Goal: Transaction & Acquisition: Purchase product/service

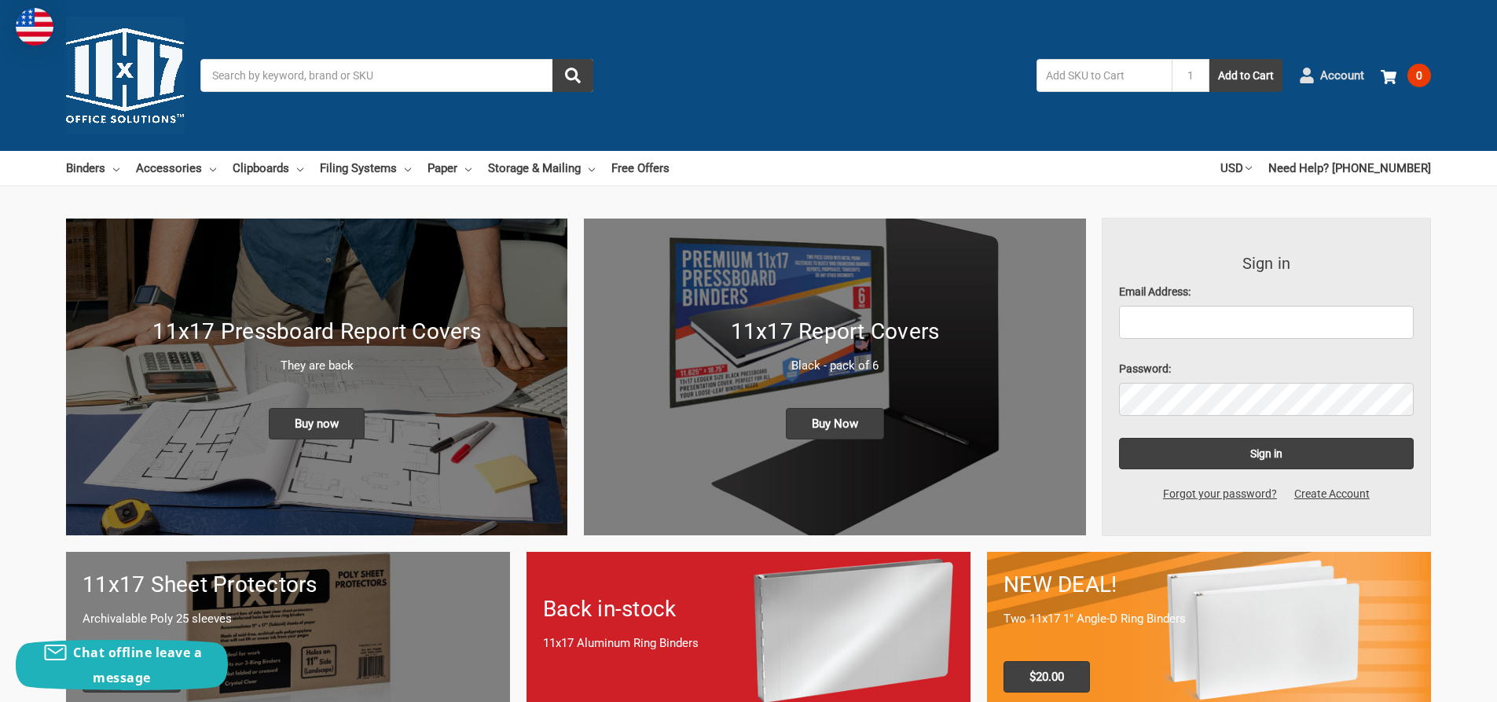
click at [1349, 80] on span "Account" at bounding box center [1342, 76] width 44 height 18
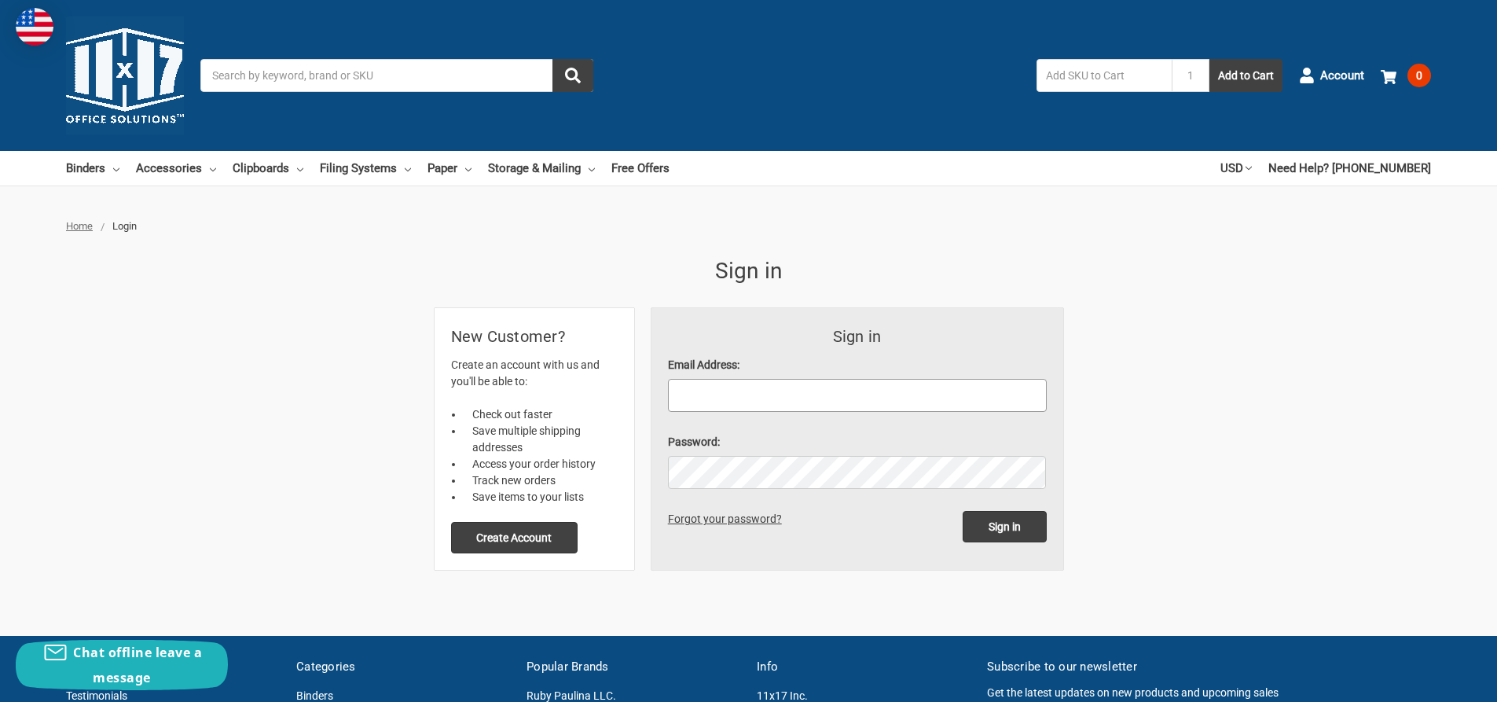
click at [736, 398] on input "Email Address:" at bounding box center [857, 395] width 379 height 33
type input "[EMAIL_ADDRESS][DOMAIN_NAME]"
click at [963, 511] on input "Sign in" at bounding box center [1005, 526] width 84 height 31
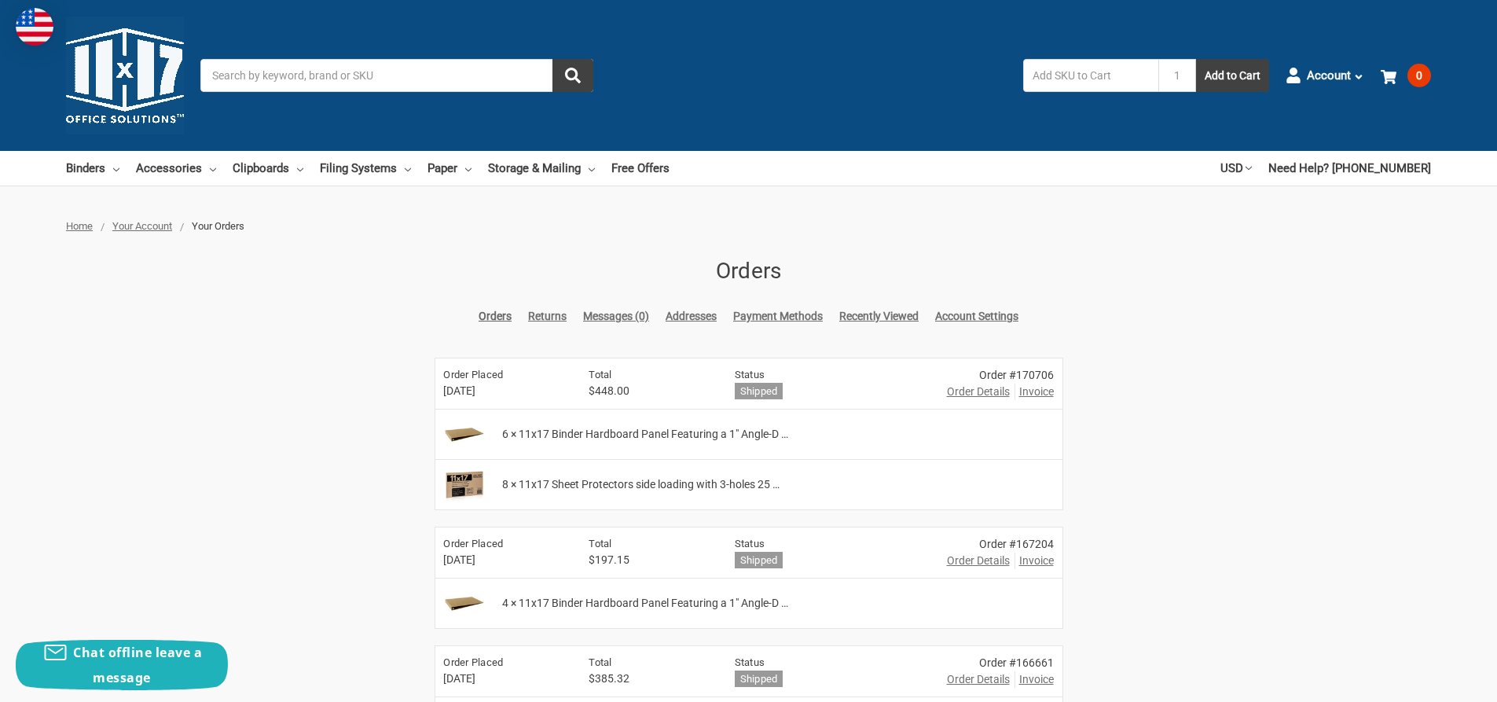
click at [959, 391] on span "Order Details" at bounding box center [978, 392] width 63 height 17
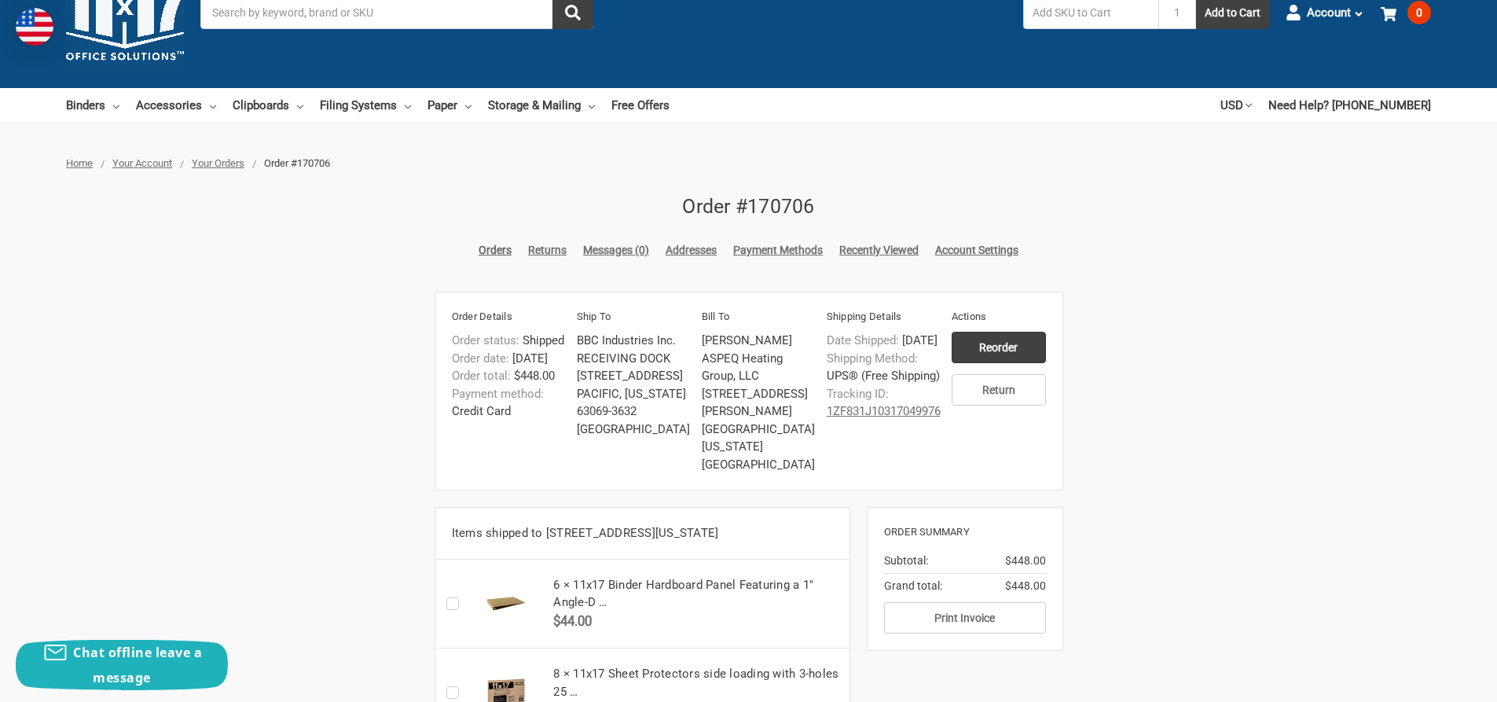
scroll to position [314, 0]
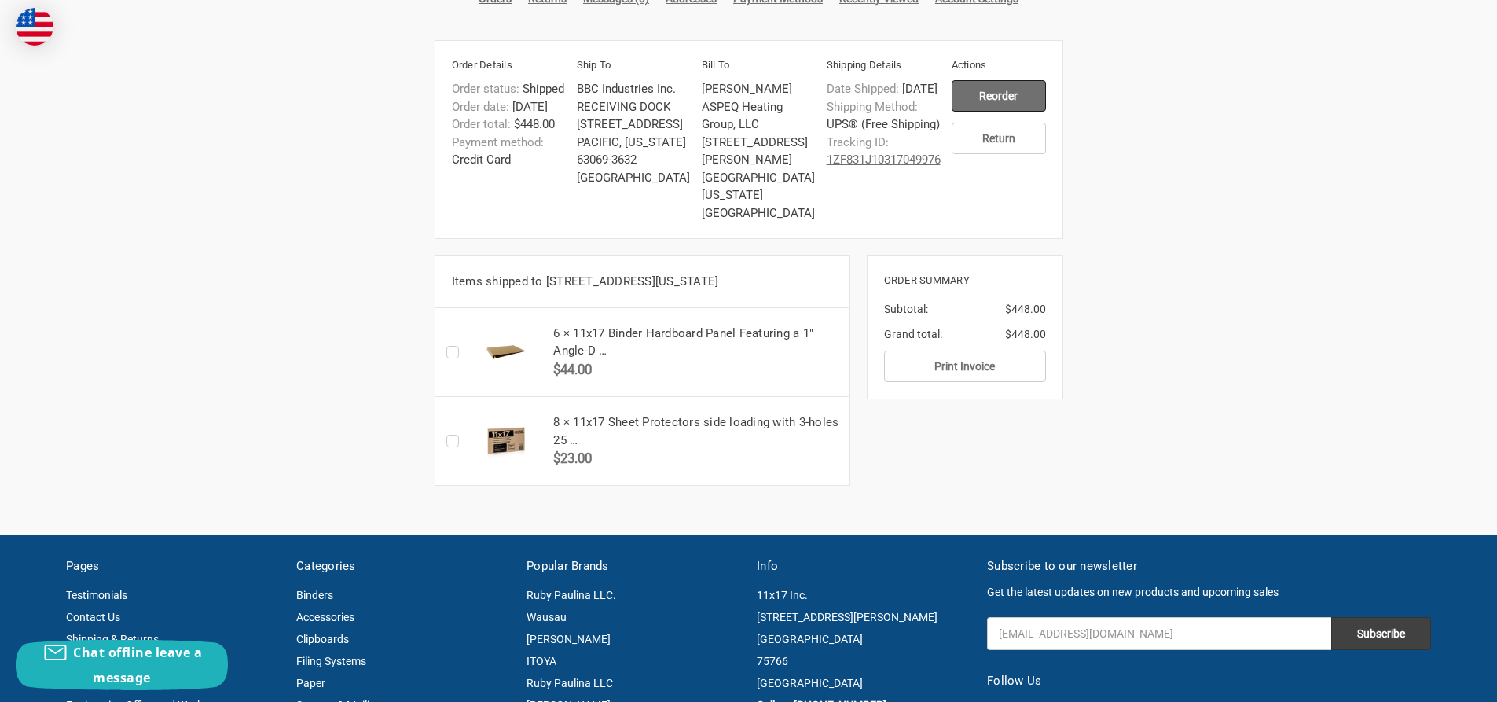
click at [989, 88] on input "Reorder" at bounding box center [999, 95] width 94 height 31
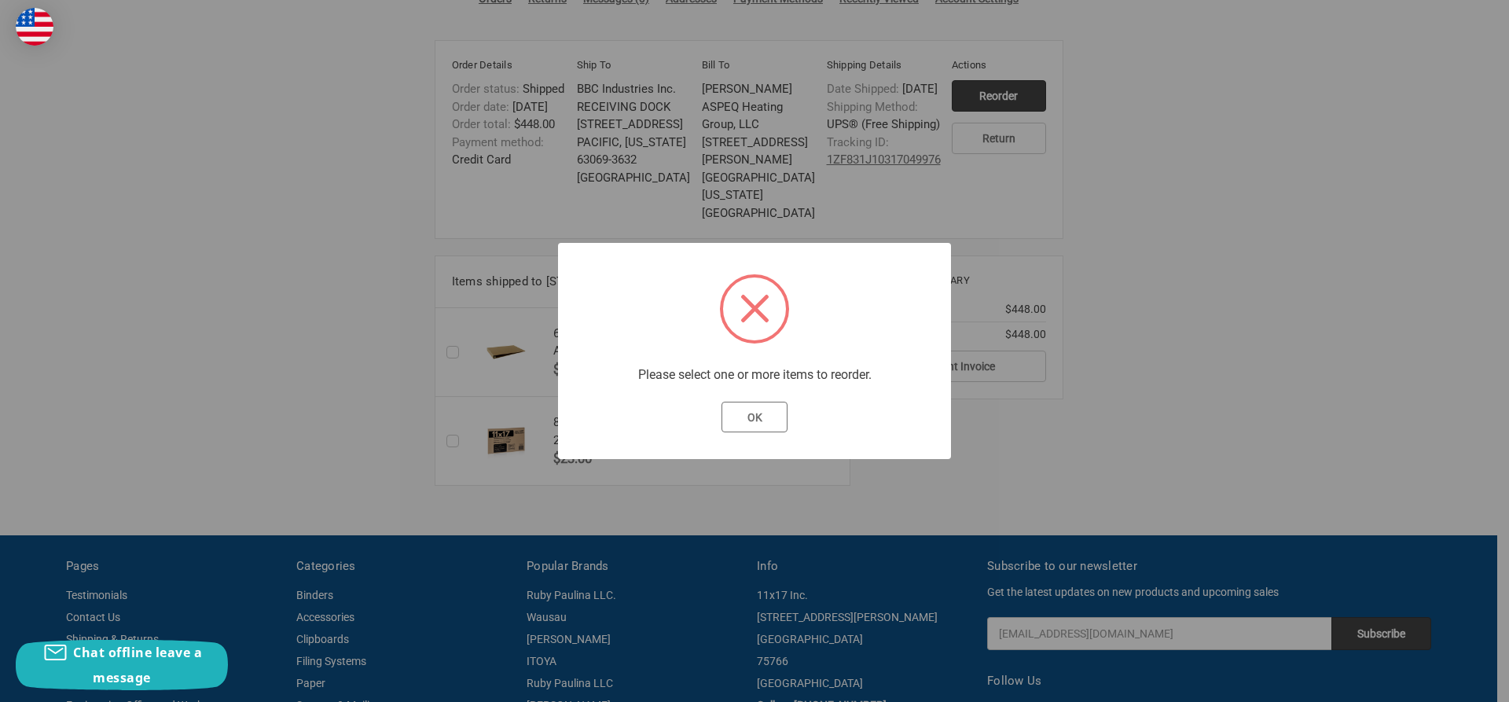
click at [767, 420] on button "OK" at bounding box center [754, 417] width 67 height 31
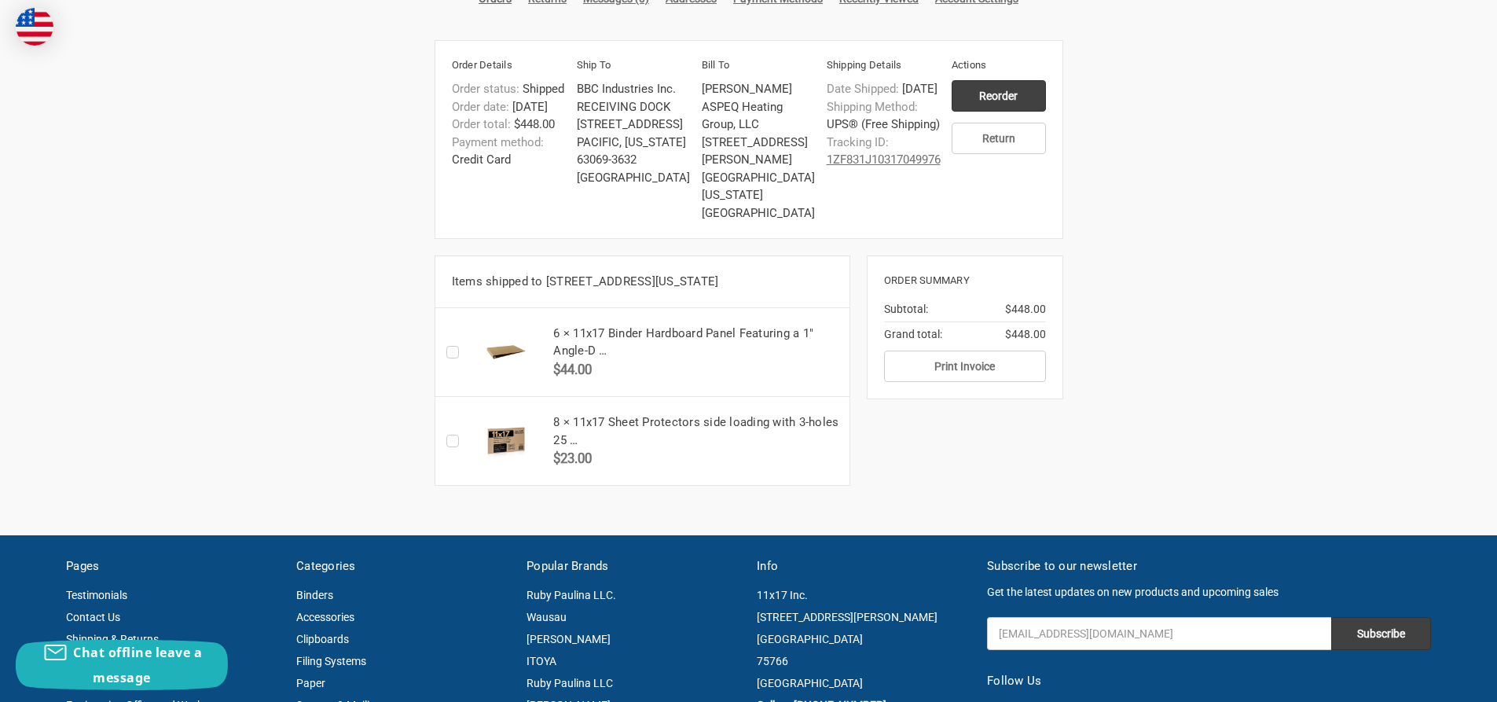
click at [453, 352] on label "Checkbox 51731 label" at bounding box center [456, 352] width 20 height 0
click at [451, 353] on input "Checkbox 51731 label" at bounding box center [450, 352] width 1 height 1
checkbox input "true"
click at [452, 441] on label "Checkbox 51732 label" at bounding box center [456, 441] width 20 height 0
click at [451, 442] on input "Checkbox 51732 label" at bounding box center [450, 441] width 1 height 1
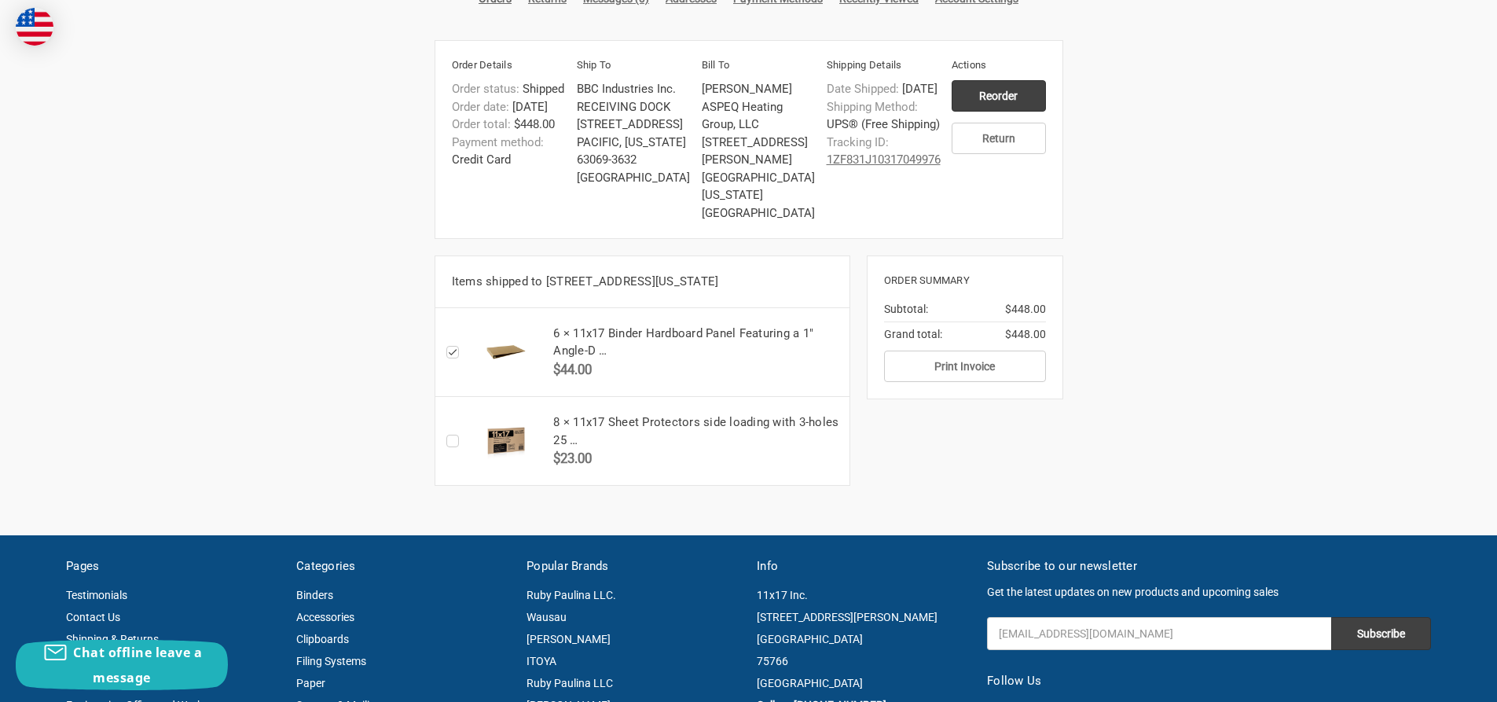
checkbox input "true"
click at [1004, 97] on input "Reorder" at bounding box center [999, 95] width 94 height 31
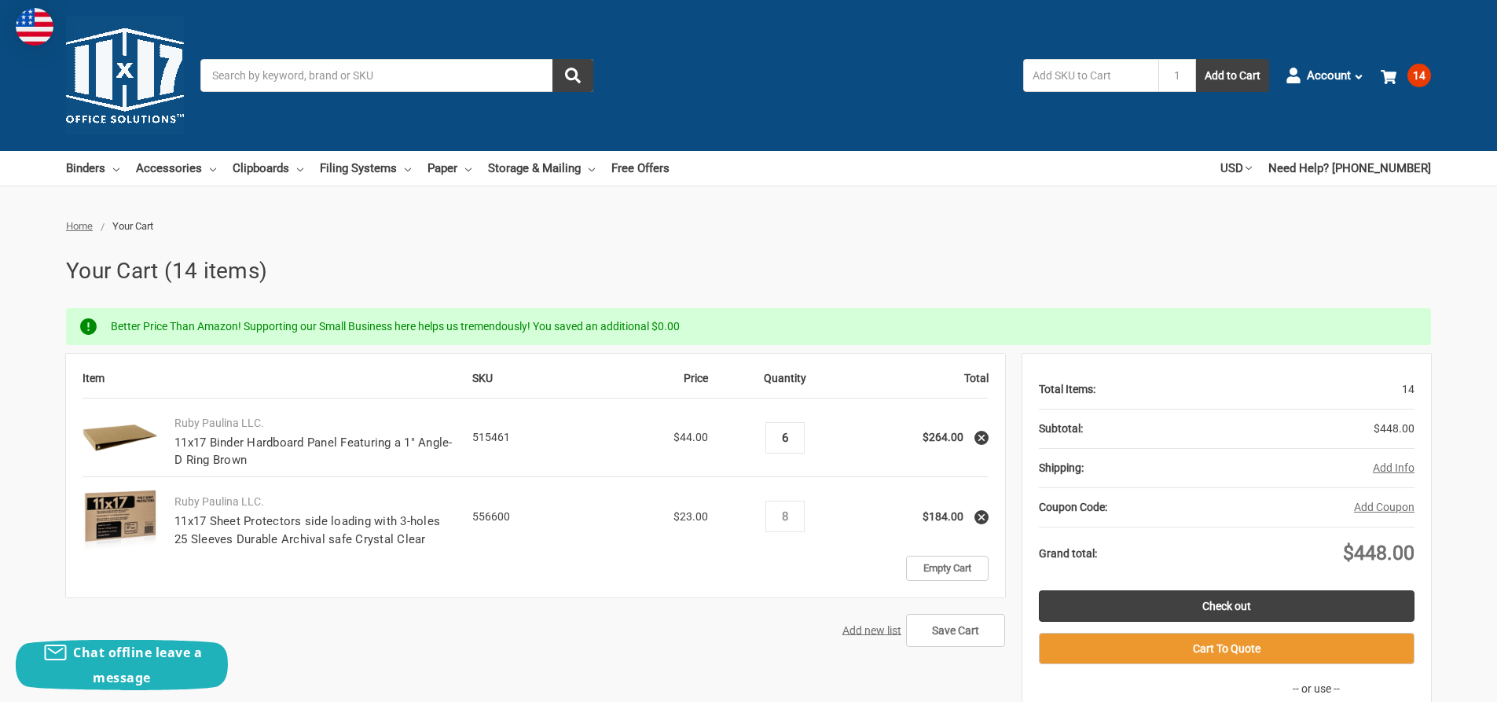
click at [774, 437] on input "6" at bounding box center [785, 438] width 28 height 14
type input "10"
click at [966, 273] on h1 "Your Cart (14 items)" at bounding box center [748, 271] width 1365 height 33
drag, startPoint x: 780, startPoint y: 515, endPoint x: 795, endPoint y: 521, distance: 16.9
click at [795, 521] on input "8" at bounding box center [785, 516] width 28 height 14
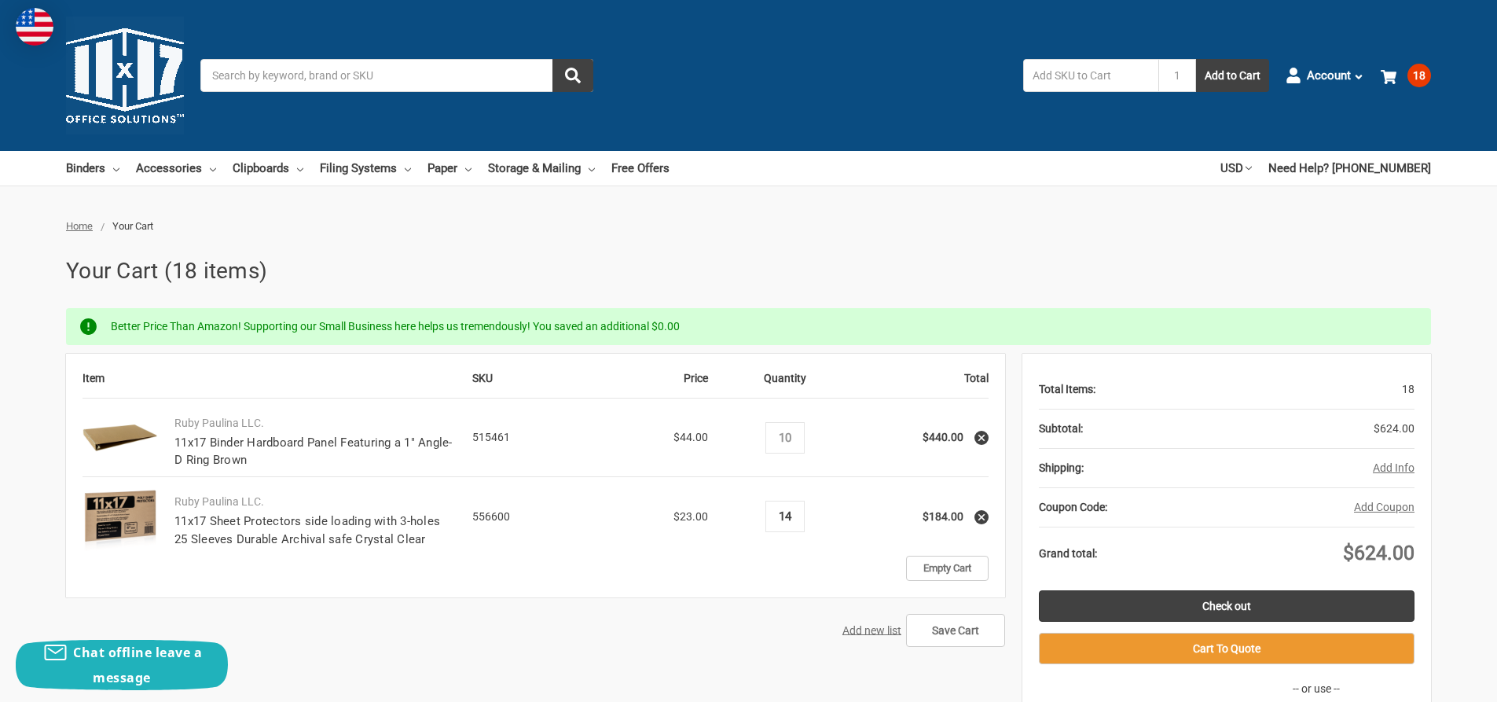
type input "14"
click at [846, 532] on td "Quantity Decrease Quantity: 14 Increase Quantity:" at bounding box center [785, 516] width 136 height 79
drag, startPoint x: 797, startPoint y: 438, endPoint x: 766, endPoint y: 438, distance: 31.4
click at [766, 438] on div "Decrease Quantity: 10 Increase Quantity:" at bounding box center [785, 437] width 39 height 31
type input "6"
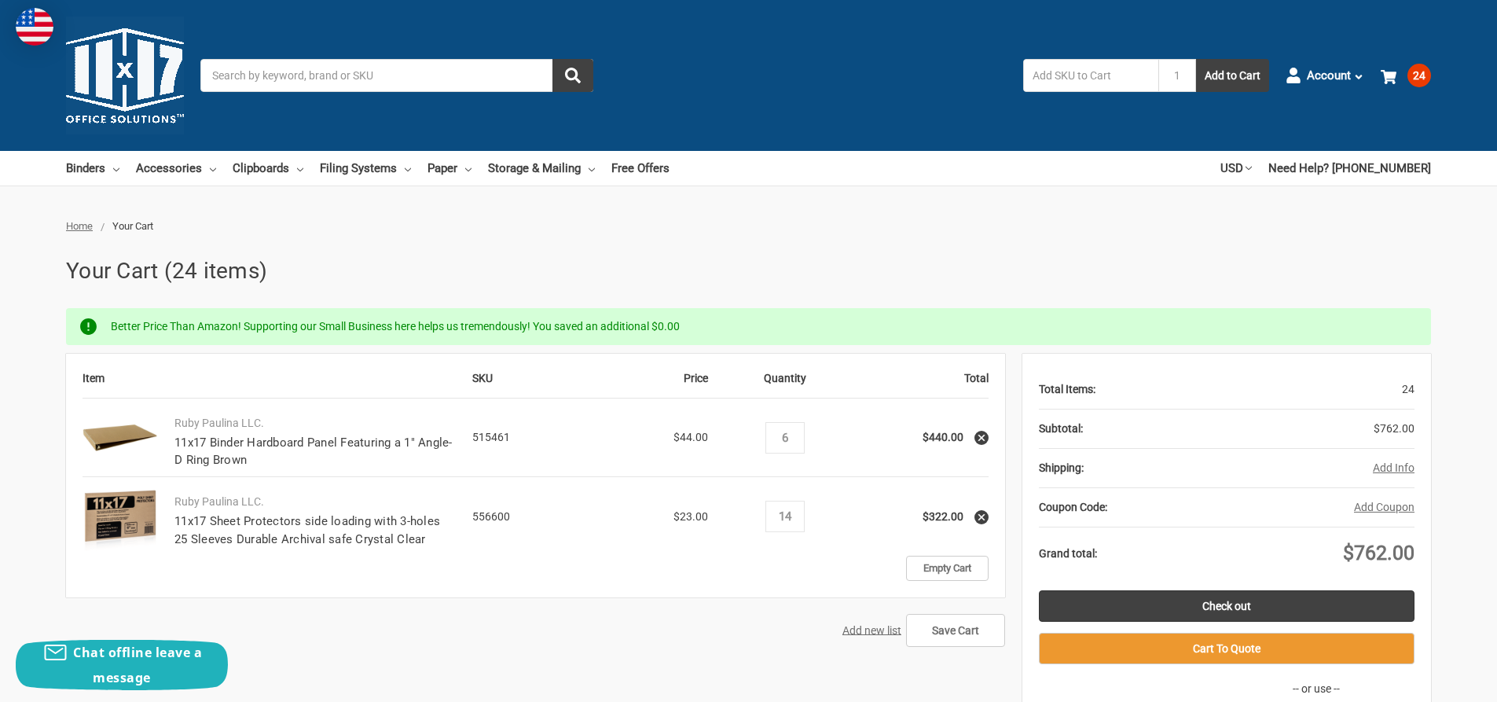
click at [803, 509] on div "Decrease Quantity: 14 Increase Quantity:" at bounding box center [785, 516] width 39 height 31
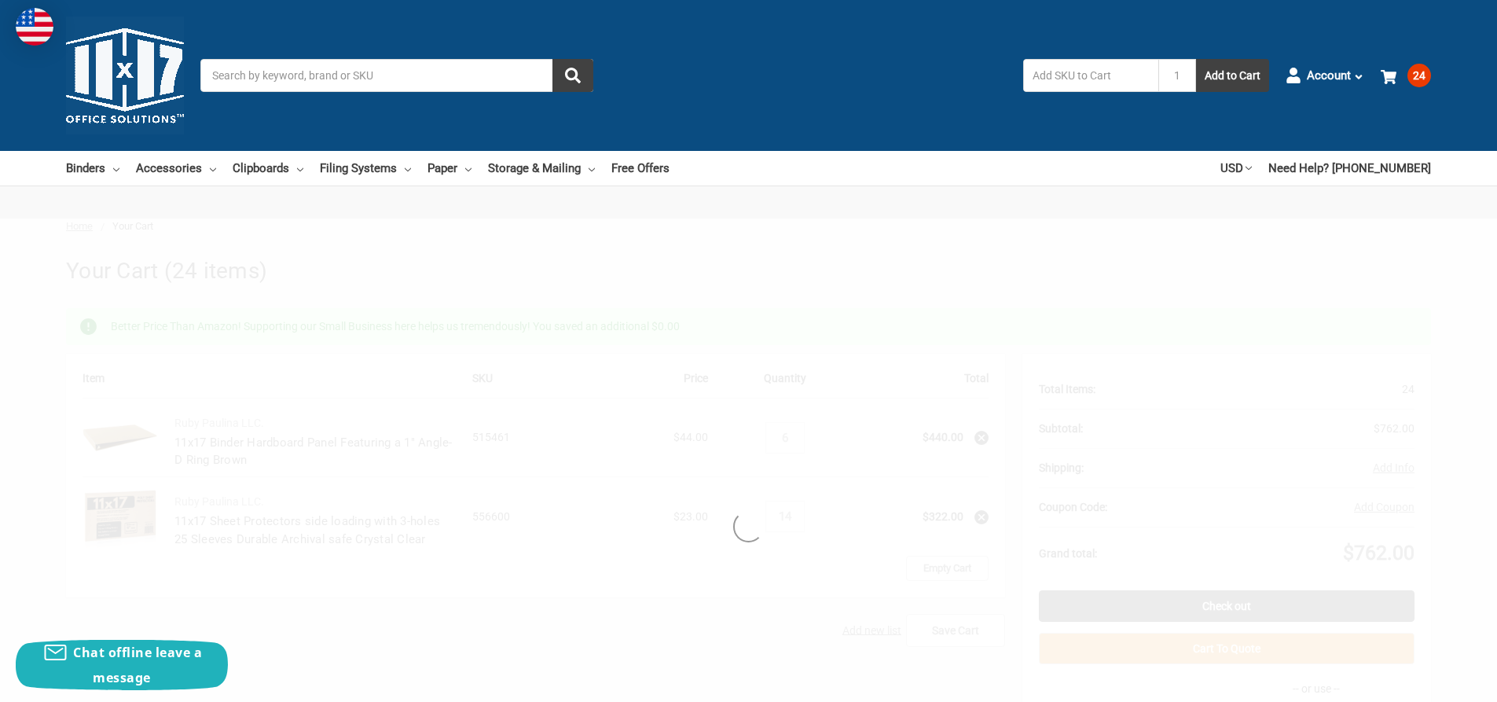
click at [798, 512] on div at bounding box center [748, 525] width 1497 height 615
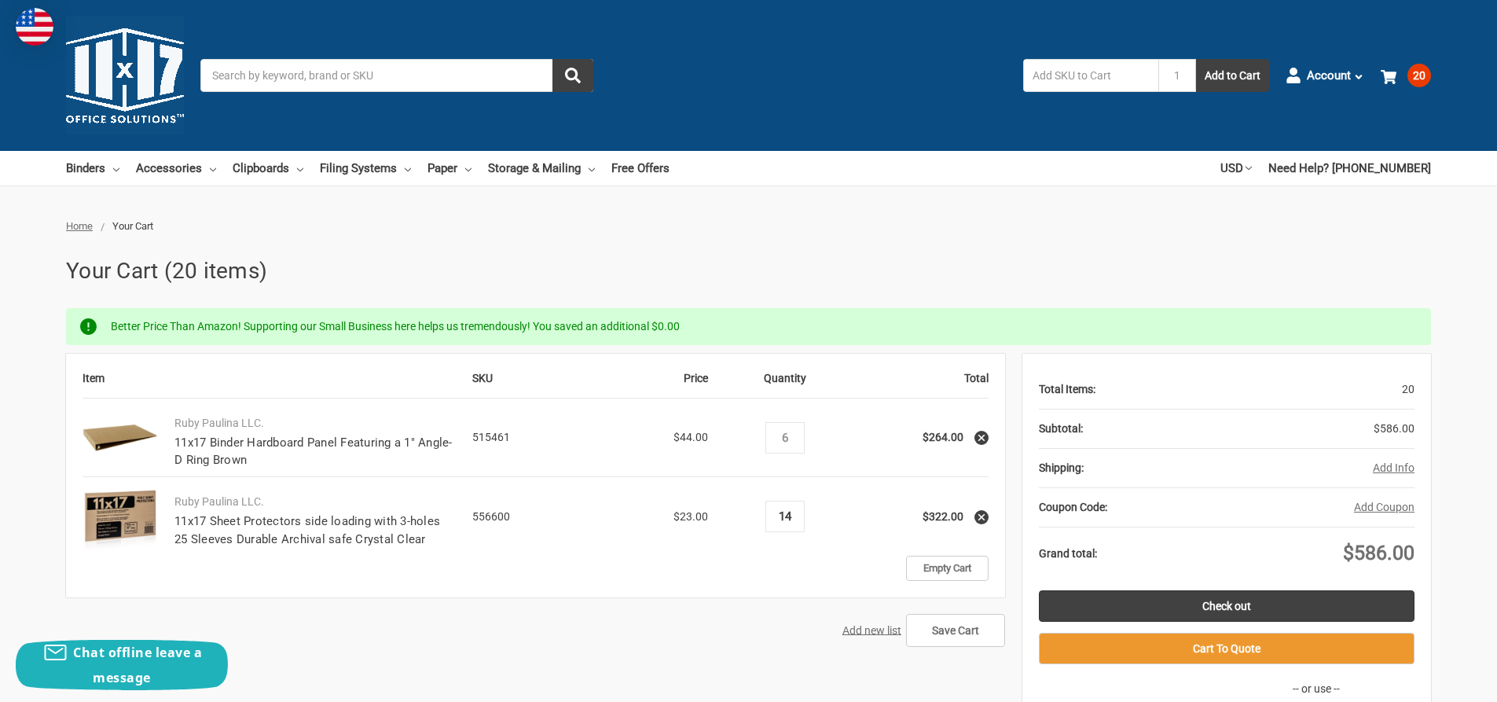
drag, startPoint x: 797, startPoint y: 516, endPoint x: 755, endPoint y: 516, distance: 42.4
click at [756, 516] on td "Quantity Decrease Quantity: 14 Increase Quantity:" at bounding box center [785, 516] width 136 height 79
type input "8"
click at [755, 560] on td "Empty Cart" at bounding box center [785, 568] width 408 height 25
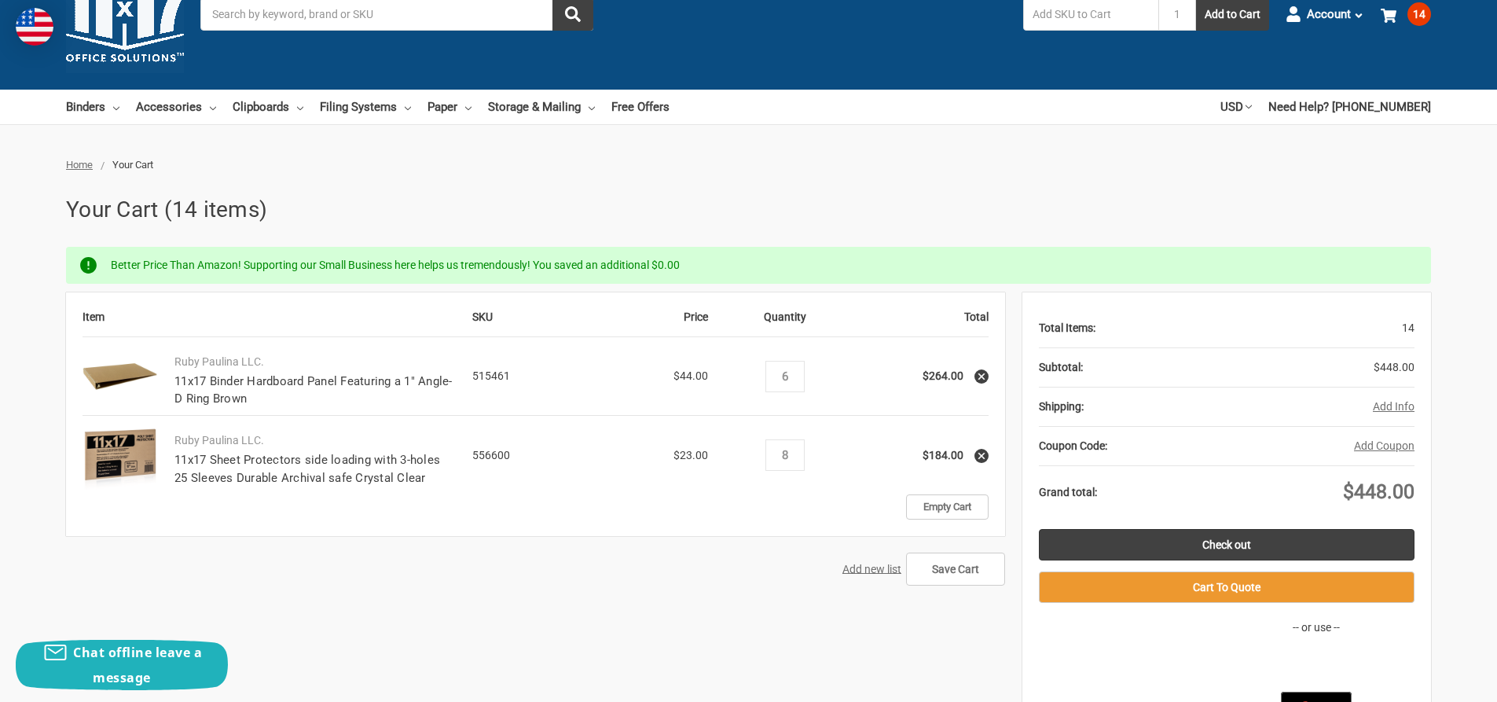
scroll to position [157, 0]
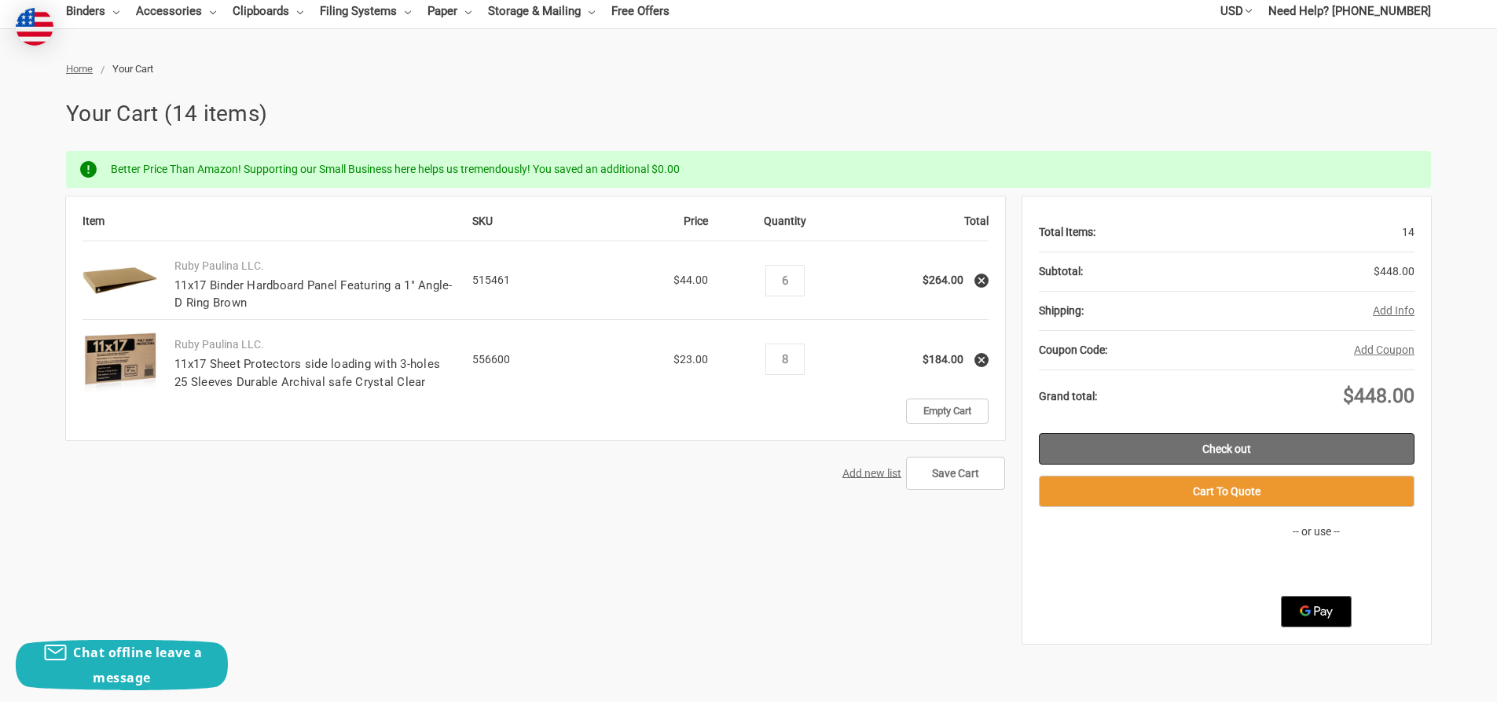
click at [1263, 448] on link "Check out" at bounding box center [1227, 448] width 376 height 31
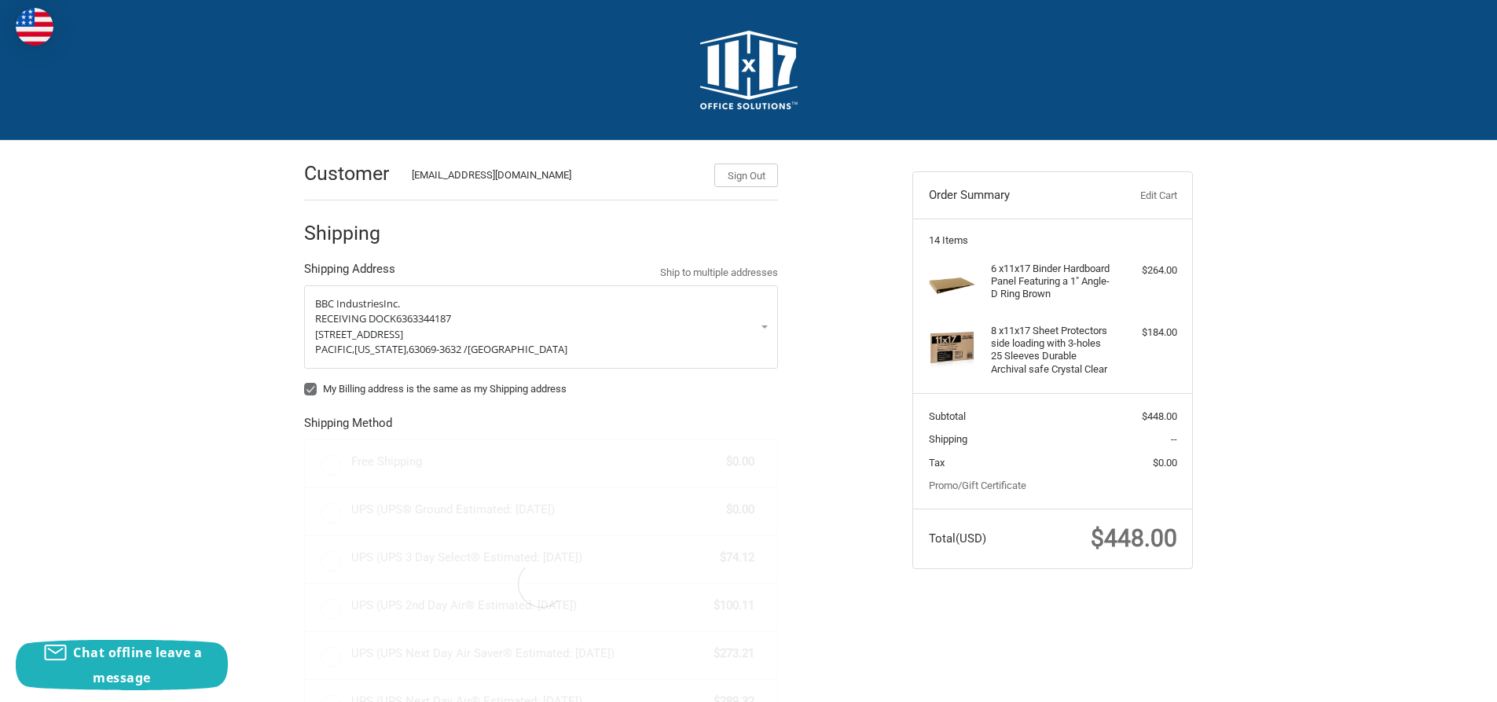
radio input "true"
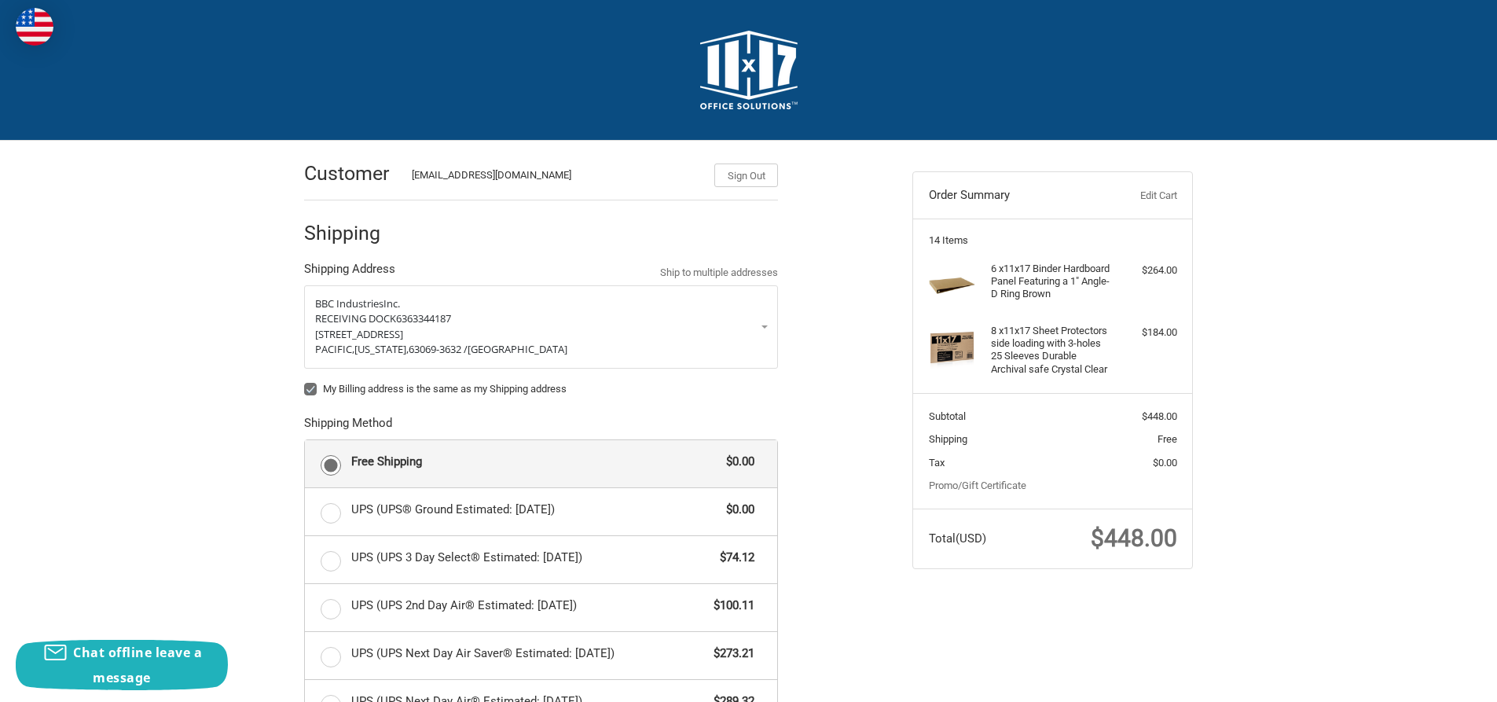
click at [1144, 197] on link "Edit Cart" at bounding box center [1138, 196] width 78 height 16
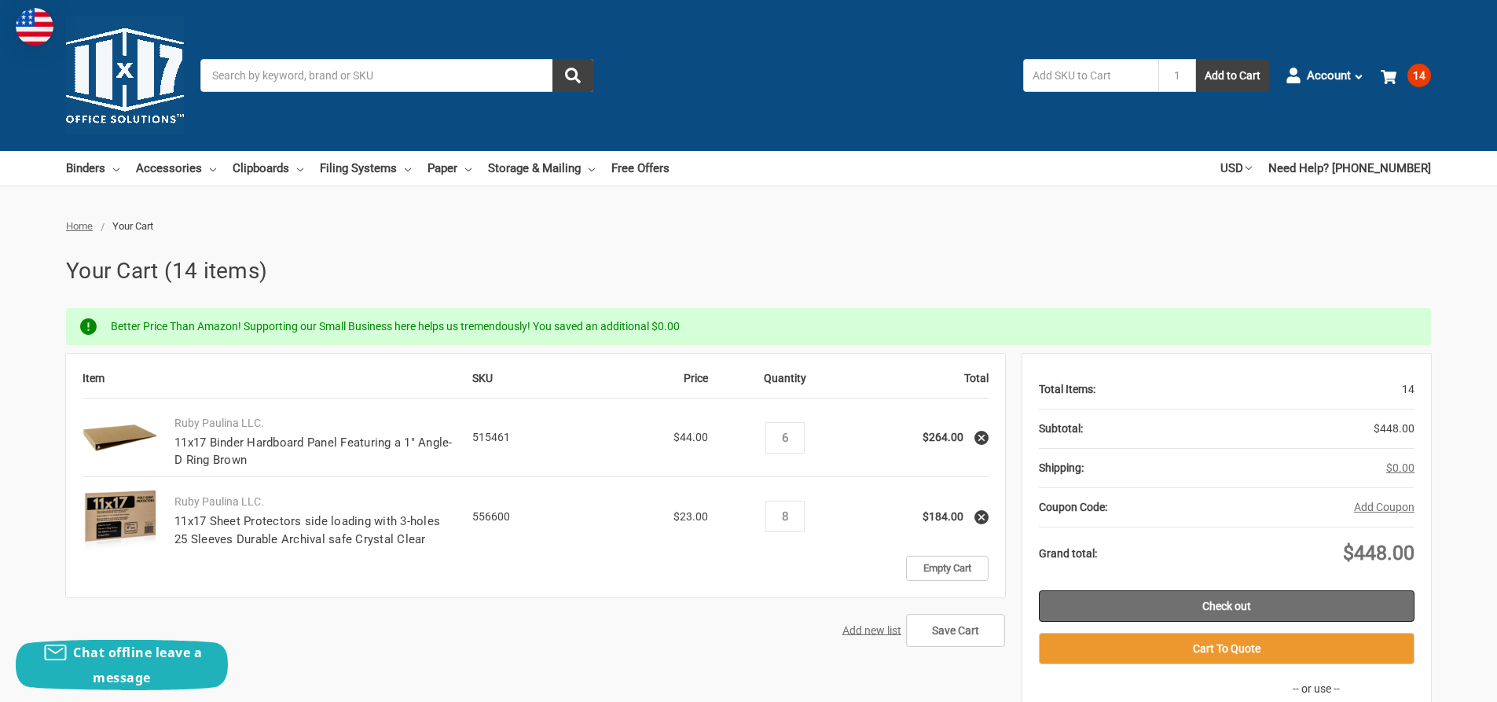
click at [1182, 602] on link "Check out" at bounding box center [1227, 605] width 376 height 31
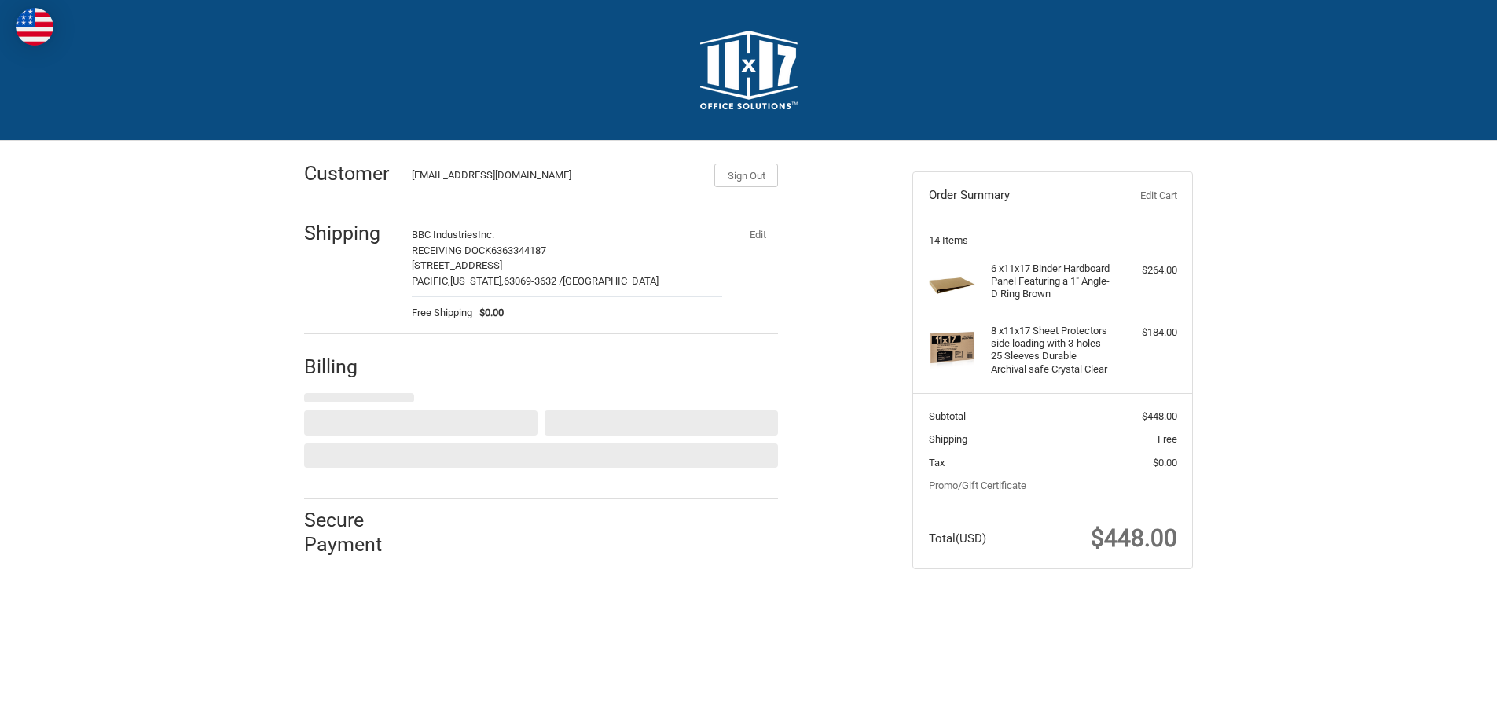
select select "US"
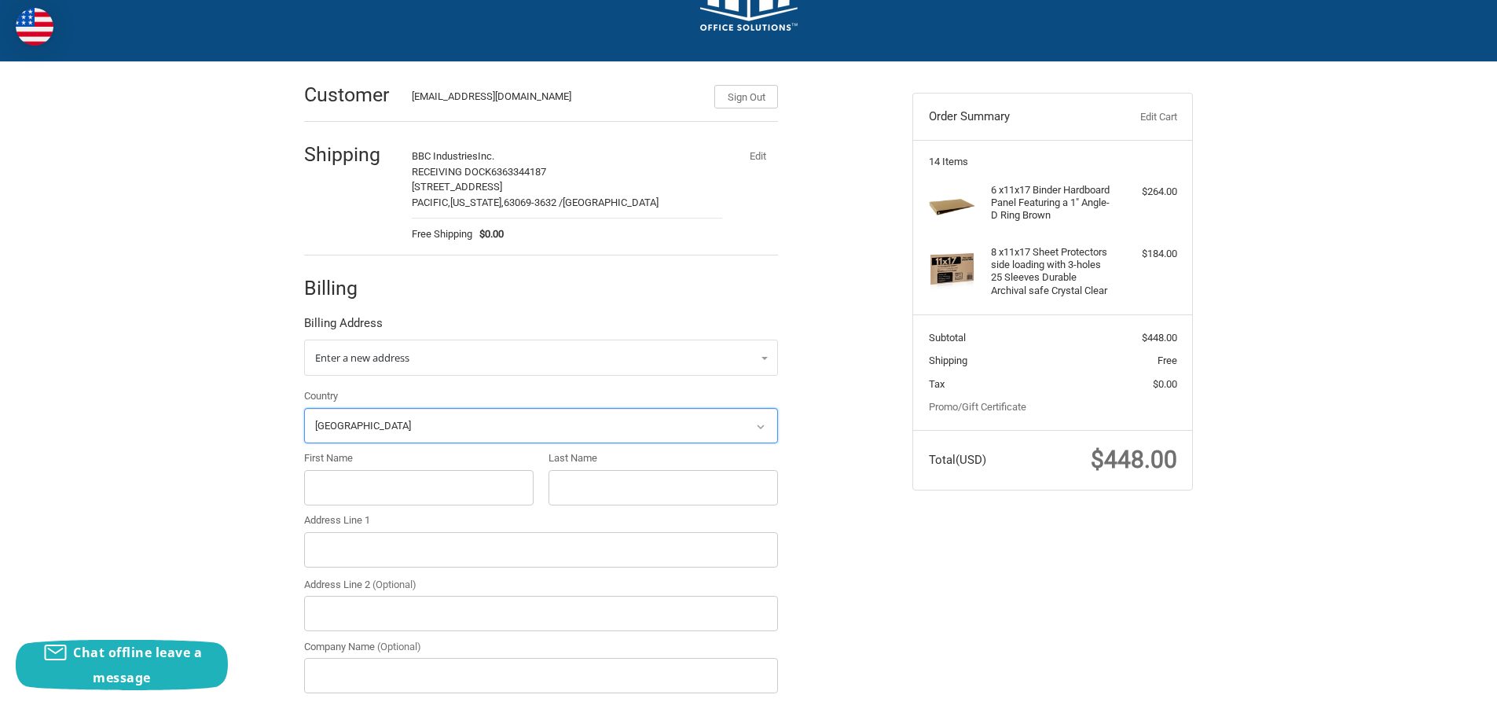
scroll to position [193, 0]
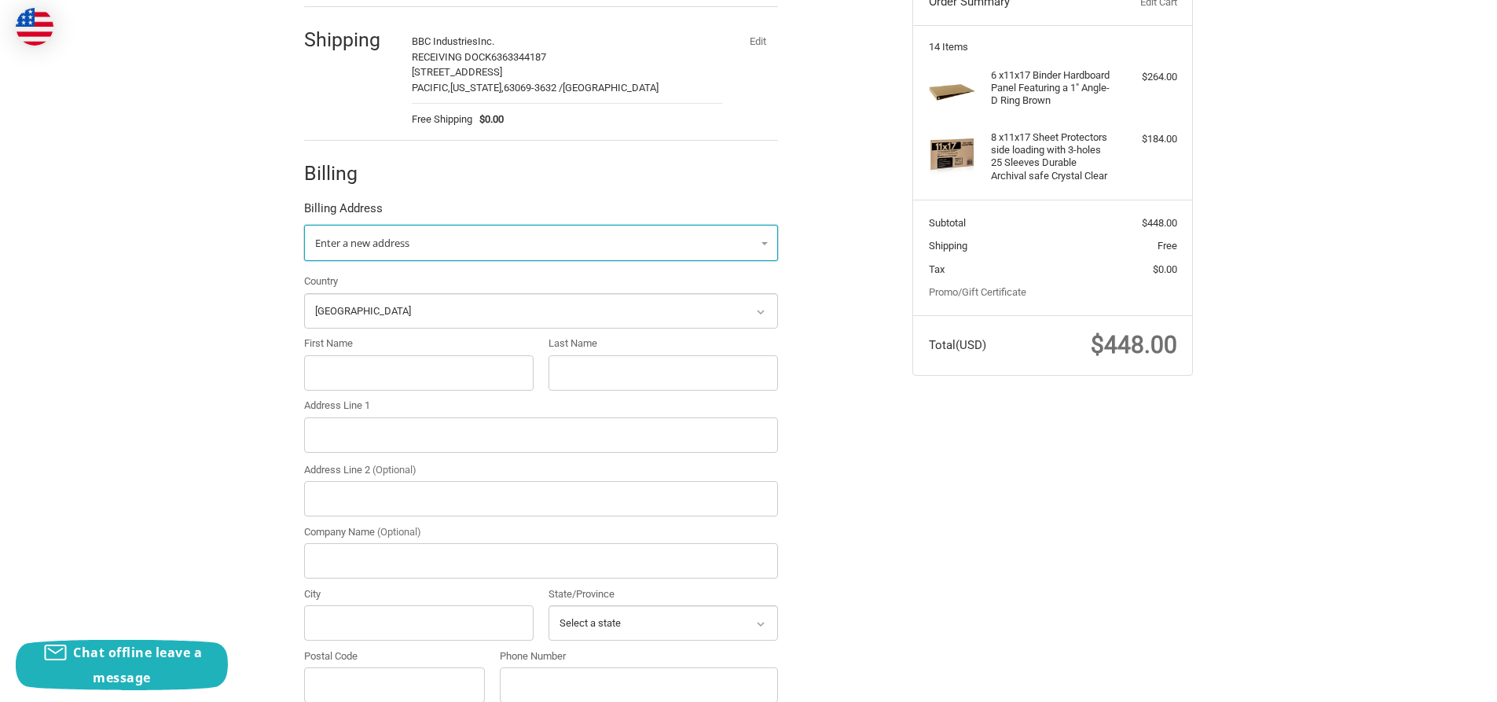
click at [762, 244] on link "Enter a new address" at bounding box center [541, 243] width 474 height 36
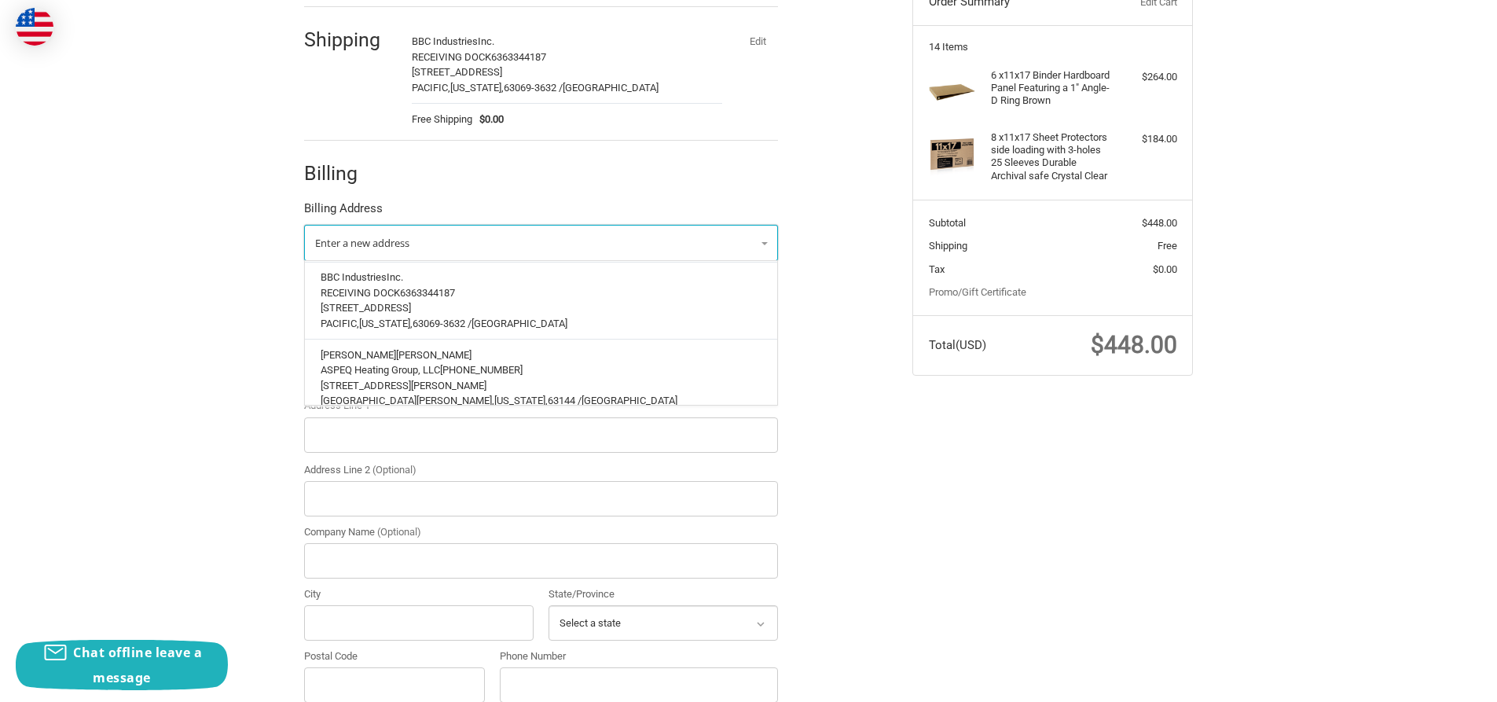
scroll to position [287, 0]
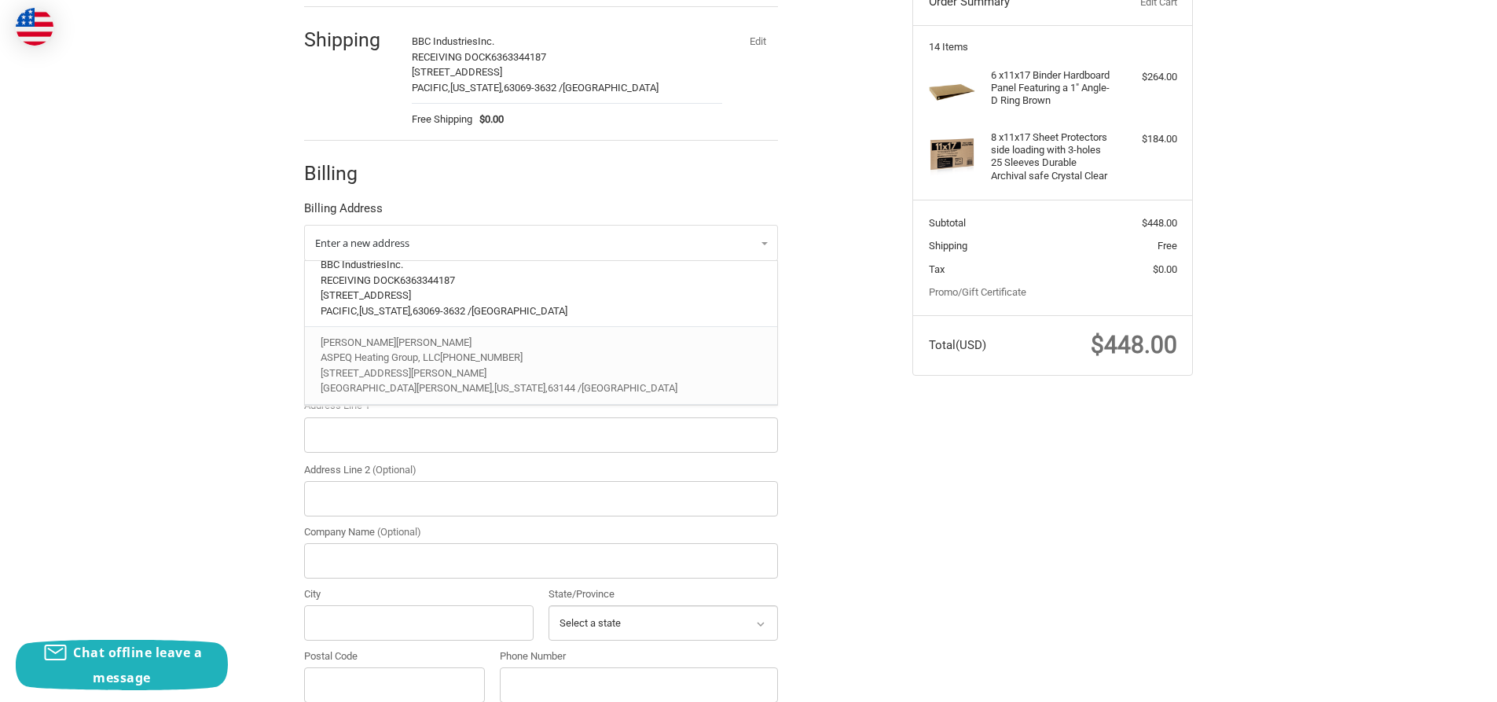
click at [453, 351] on span "314-333-5550" at bounding box center [481, 357] width 83 height 12
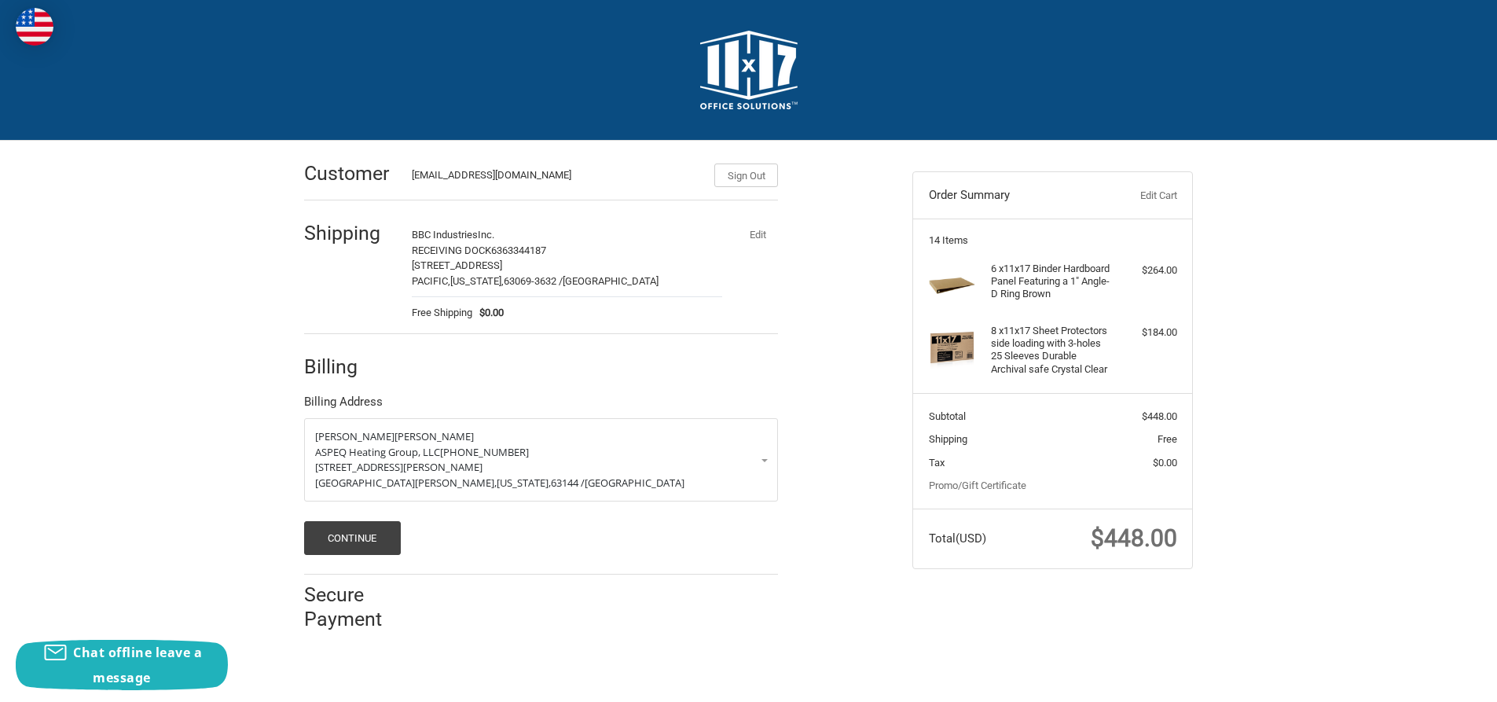
scroll to position [0, 0]
click at [378, 536] on button "Continue" at bounding box center [358, 538] width 97 height 34
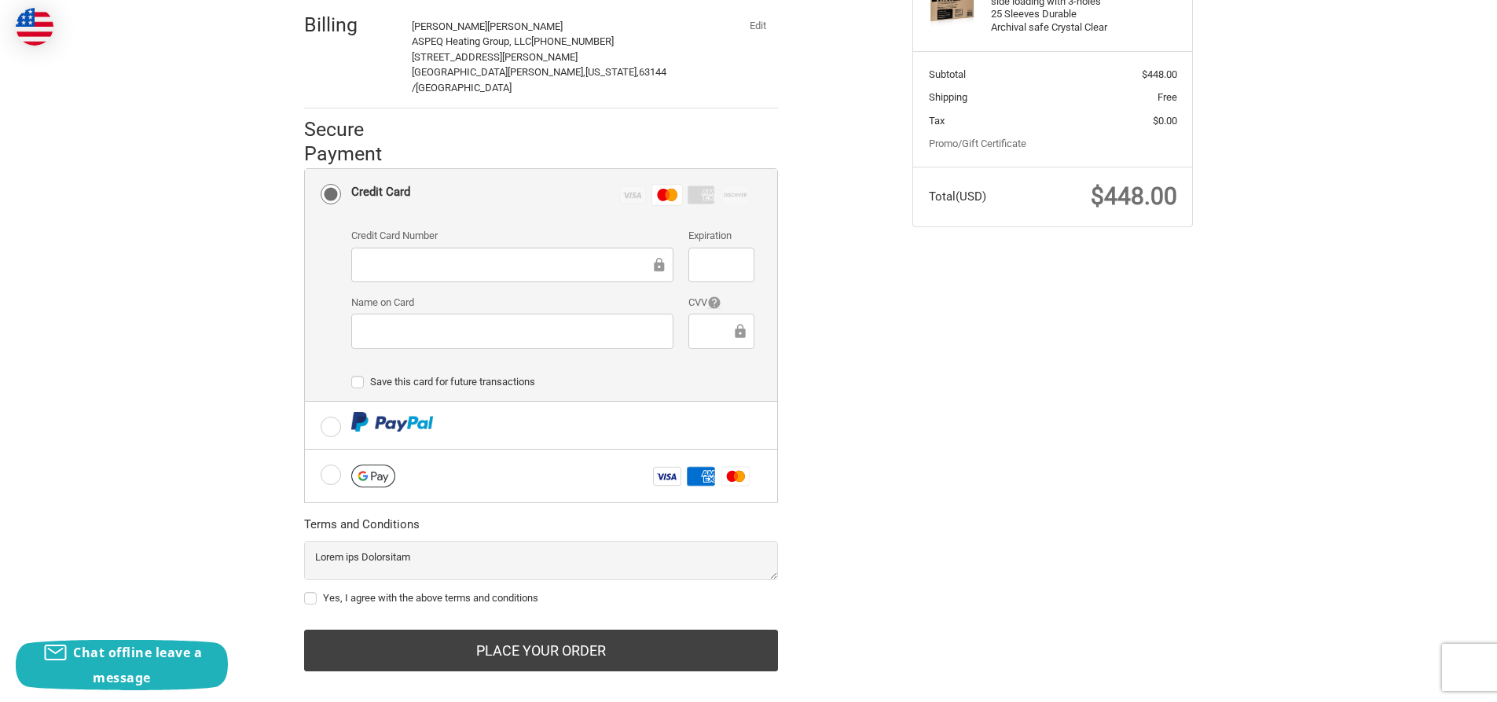
scroll to position [347, 0]
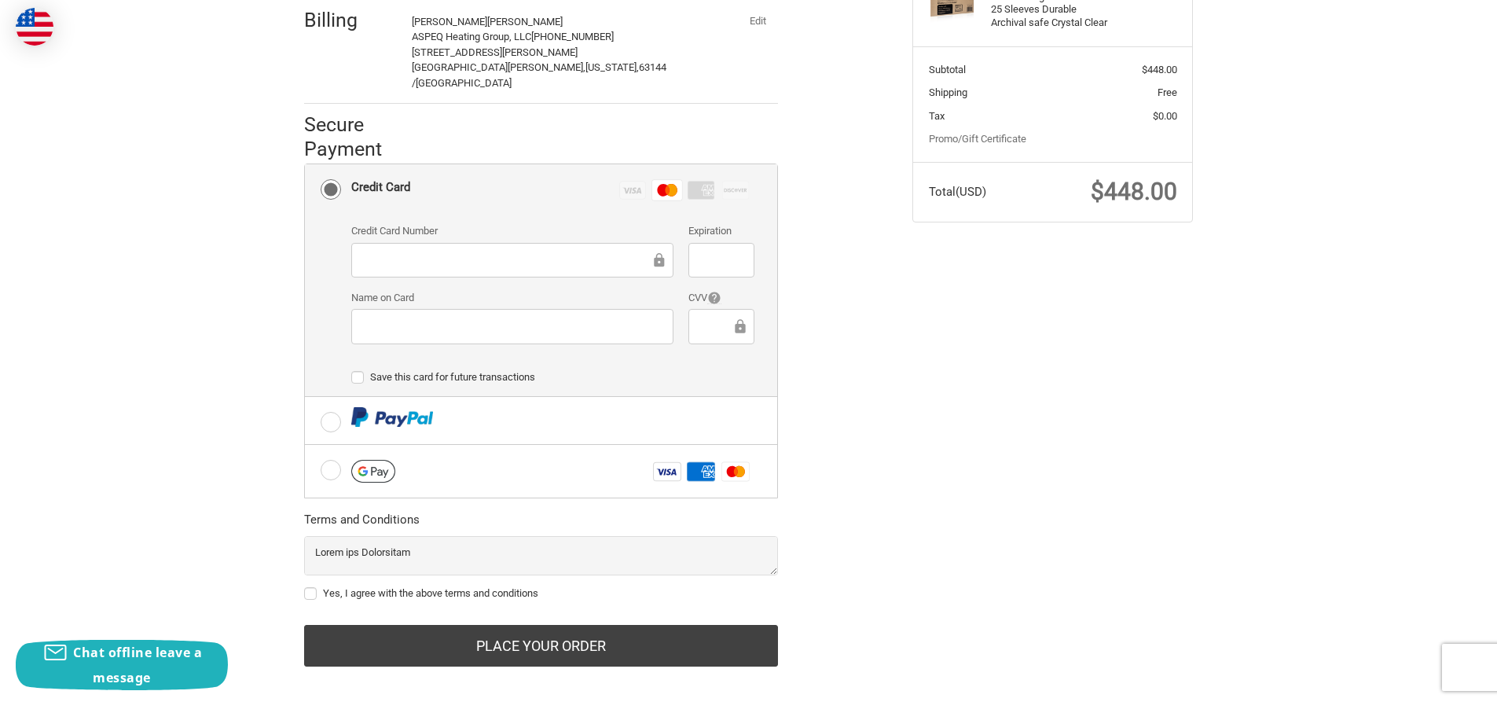
click at [312, 587] on label "Yes, I agree with the above terms and conditions" at bounding box center [541, 593] width 474 height 13
click at [305, 586] on input "Yes, I agree with the above terms and conditions" at bounding box center [304, 586] width 1 height 1
checkbox input "true"
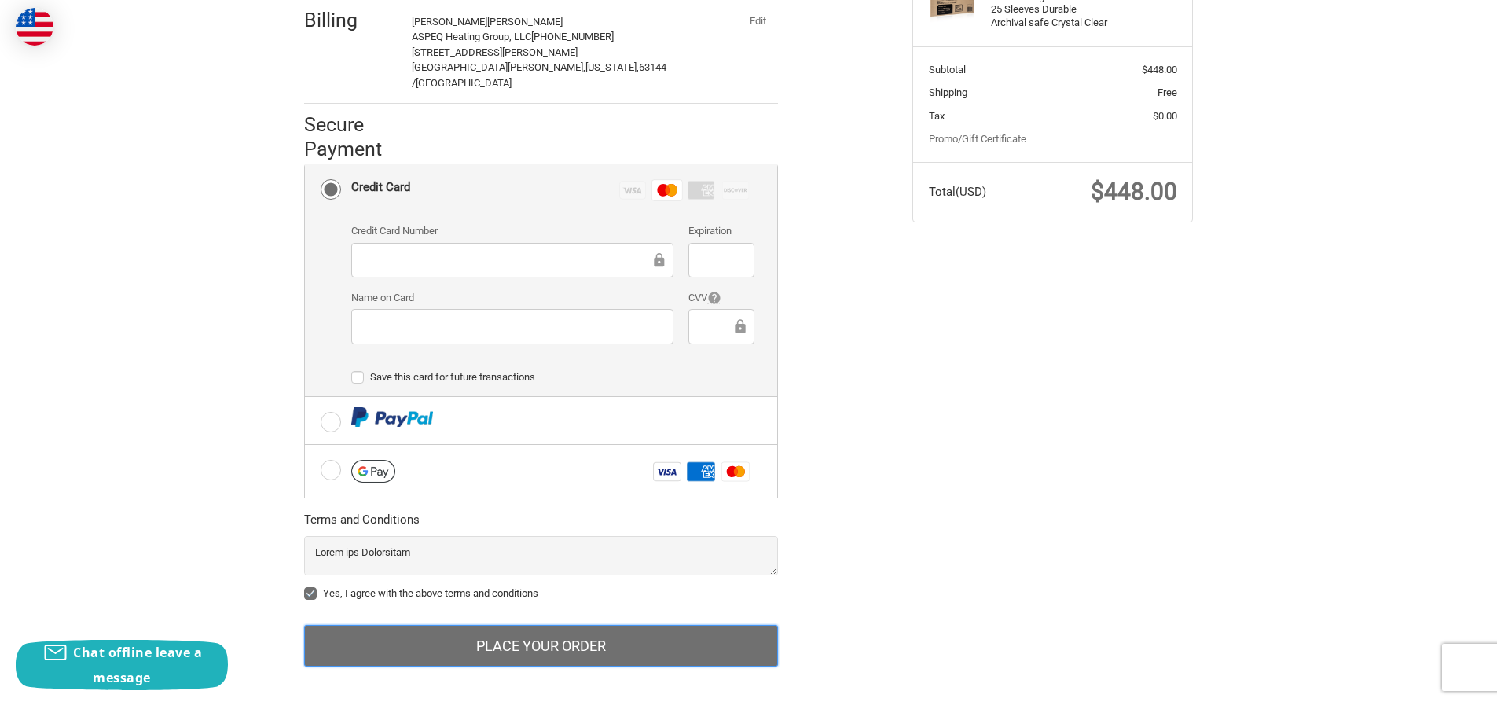
click at [615, 629] on button "Place Your Order" at bounding box center [541, 646] width 474 height 42
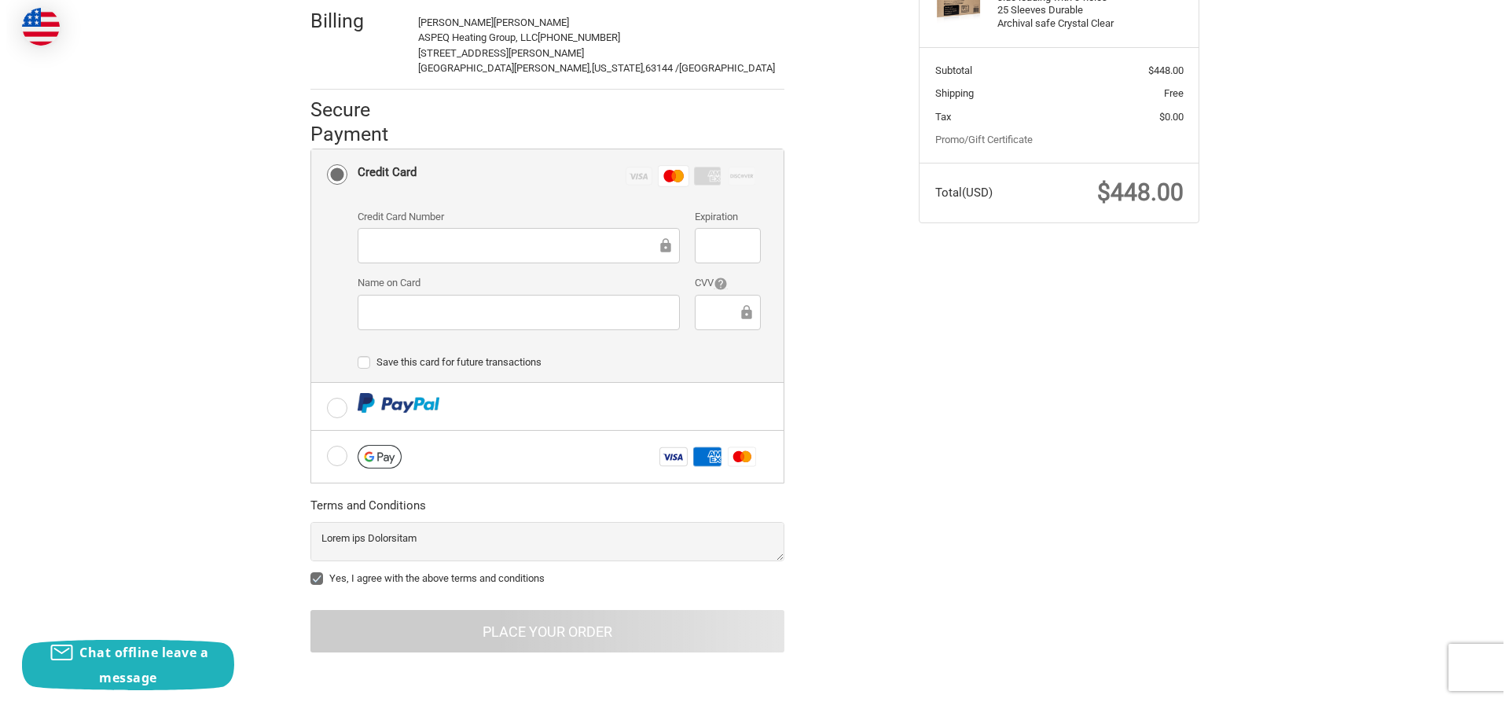
scroll to position [0, 0]
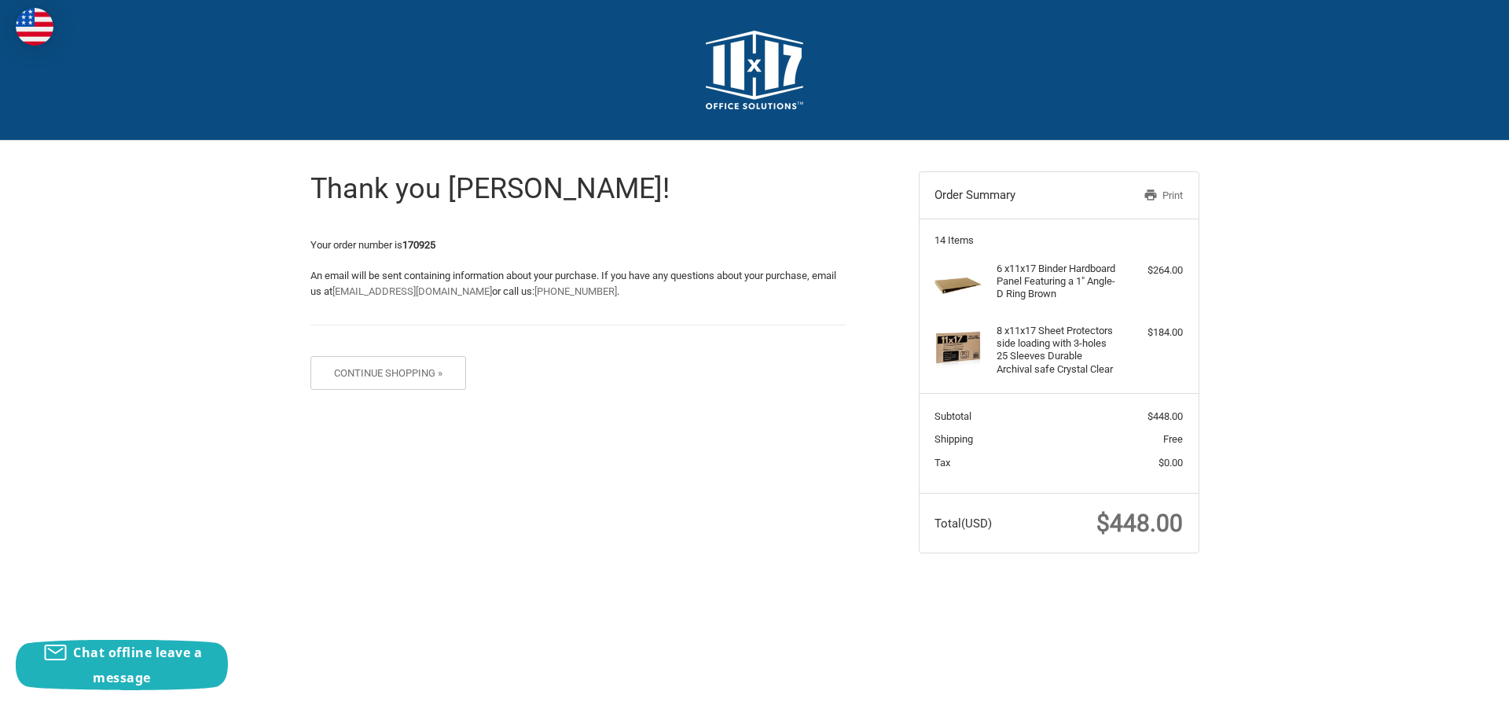
click at [1158, 192] on link "Print" at bounding box center [1142, 196] width 81 height 16
click at [417, 374] on button "Continue Shopping »" at bounding box center [388, 373] width 156 height 34
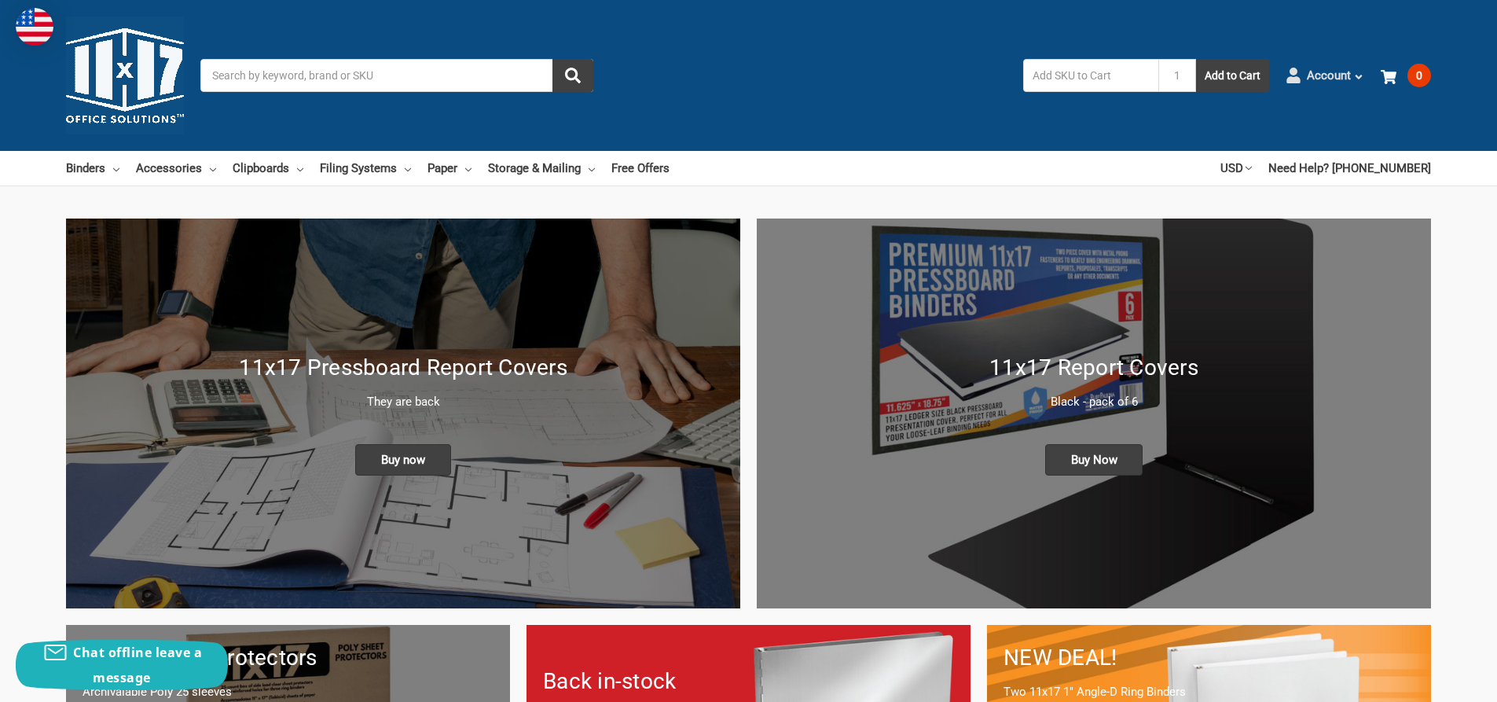
click at [1360, 74] on icon at bounding box center [1358, 77] width 11 height 11
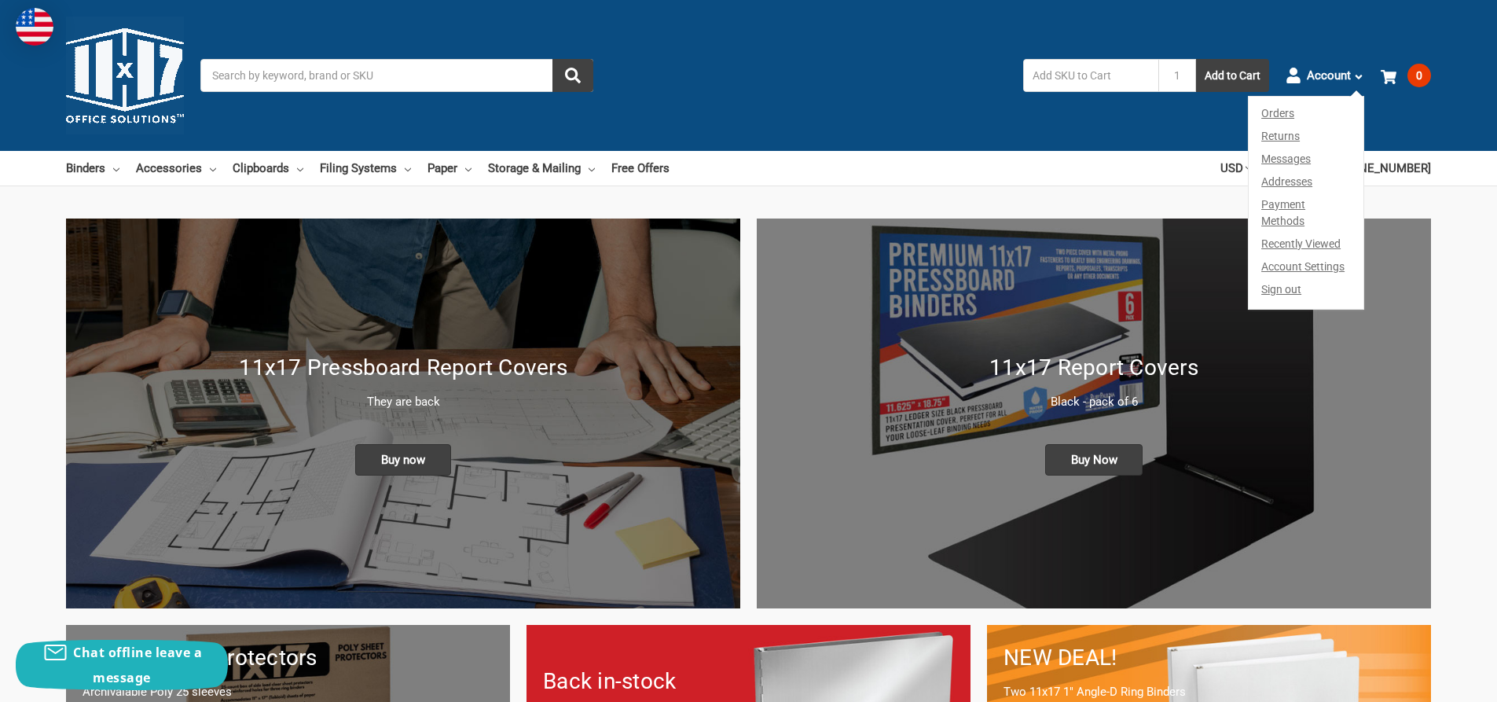
click at [1280, 278] on link "Sign out" at bounding box center [1306, 293] width 115 height 31
